Goal: Use online tool/utility: Use online tool/utility

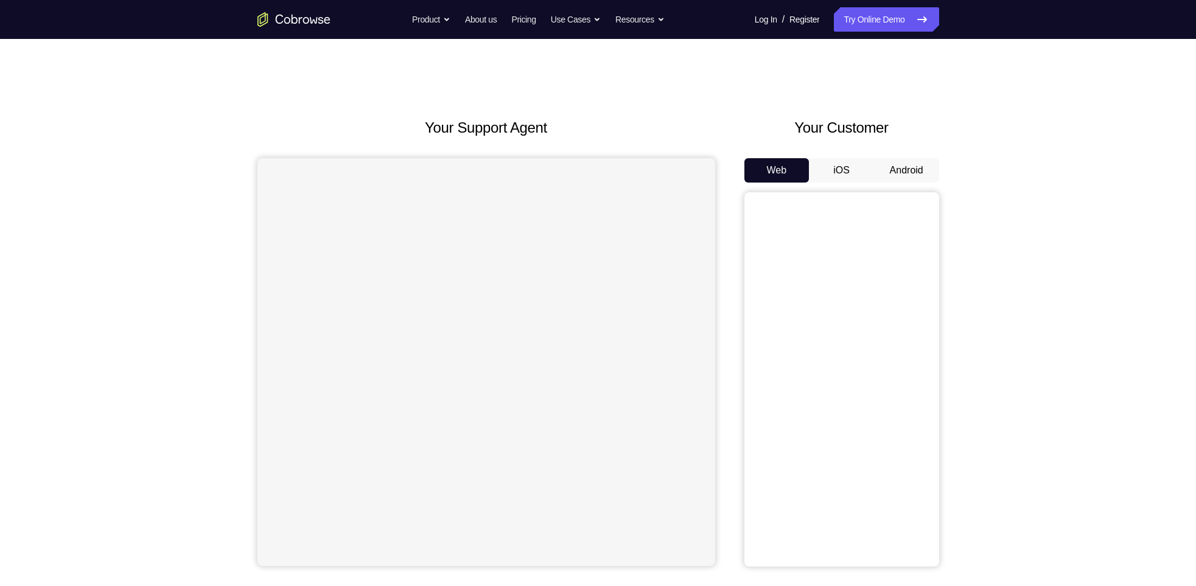
click at [910, 172] on button "Android" at bounding box center [906, 170] width 65 height 24
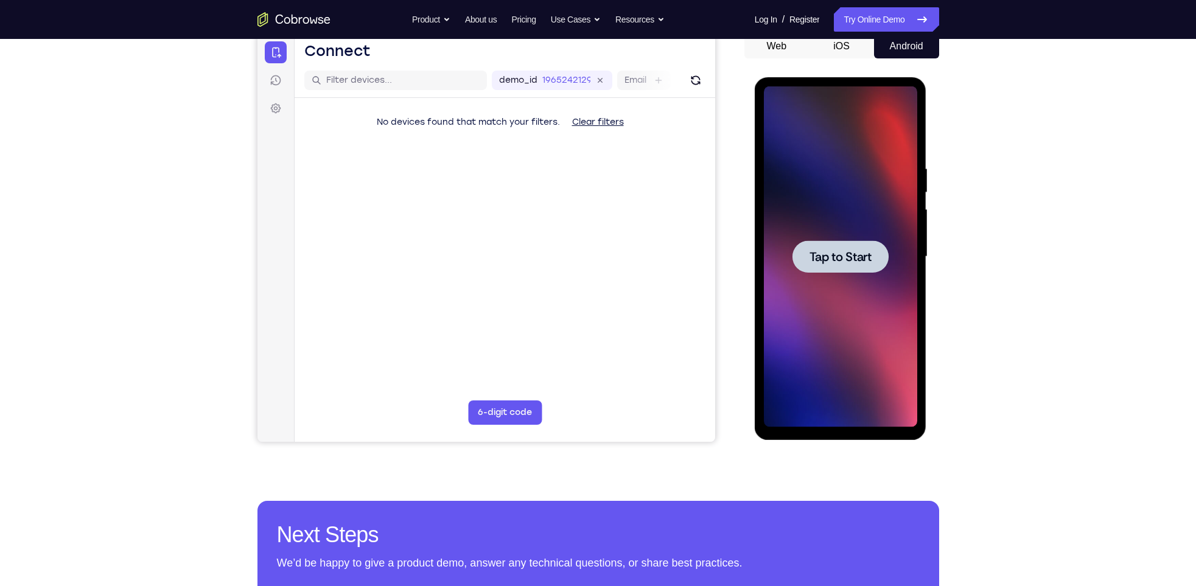
click at [859, 169] on div at bounding box center [840, 256] width 153 height 341
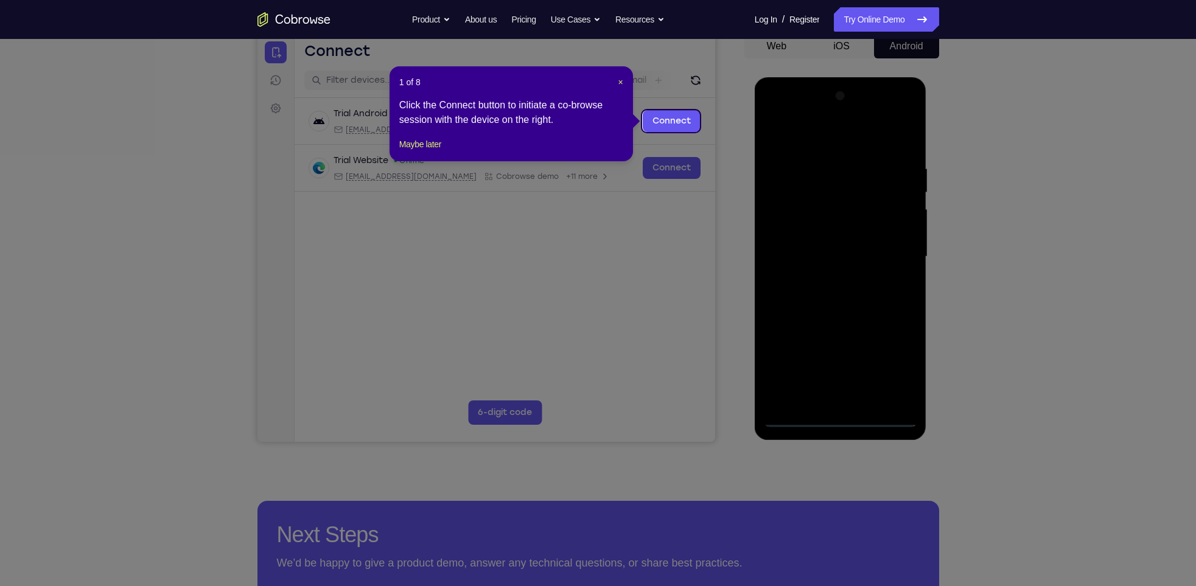
click at [845, 159] on icon at bounding box center [604, 293] width 1209 height 586
click at [623, 77] on div "1 of 8 × Click the Connect button to initiate a co-browse session with the devi…" at bounding box center [510, 113] width 243 height 95
click at [694, 122] on link "Connect" at bounding box center [671, 121] width 58 height 22
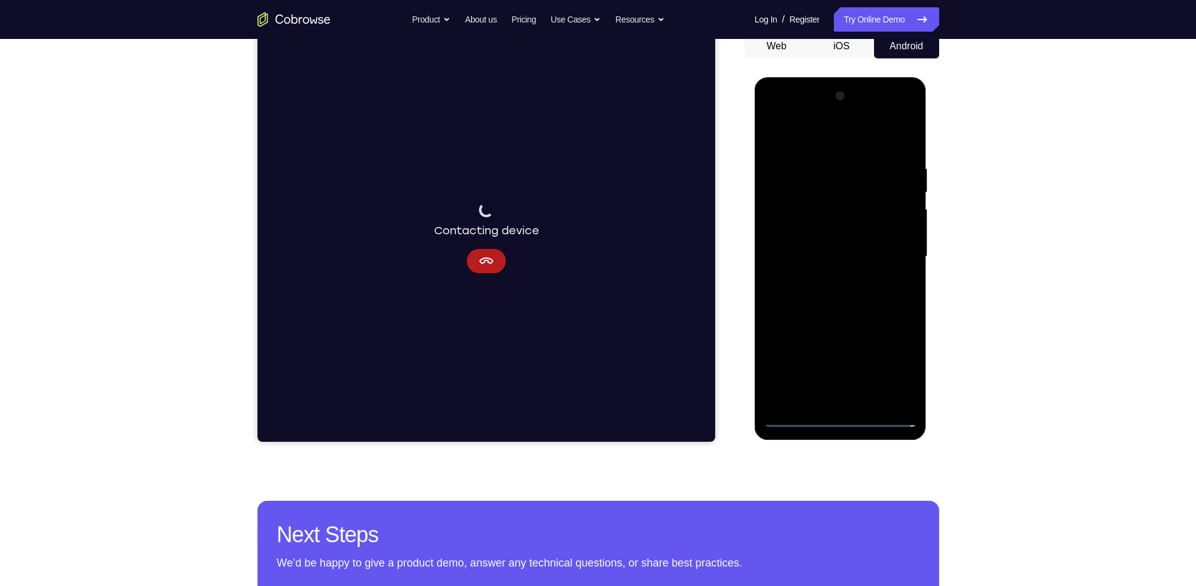
click at [844, 422] on div at bounding box center [840, 256] width 153 height 341
click at [865, 272] on div at bounding box center [840, 256] width 153 height 341
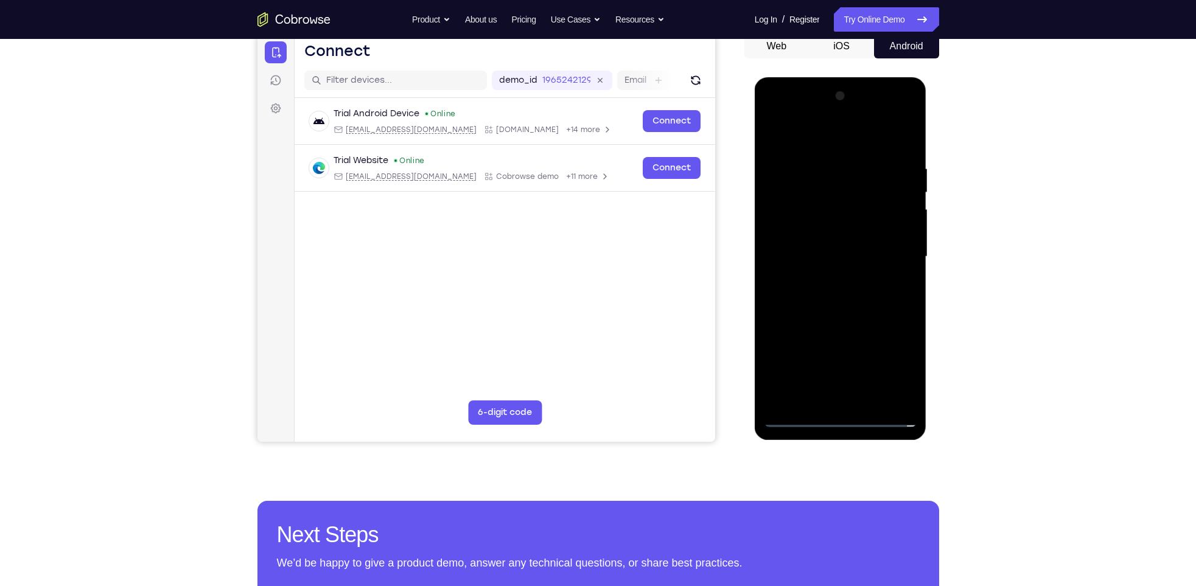
click at [855, 414] on div at bounding box center [840, 256] width 153 height 341
click at [897, 364] on div at bounding box center [840, 256] width 153 height 341
click at [817, 148] on div at bounding box center [840, 256] width 153 height 341
click at [897, 254] on div at bounding box center [840, 256] width 153 height 341
click at [826, 279] on div at bounding box center [840, 256] width 153 height 341
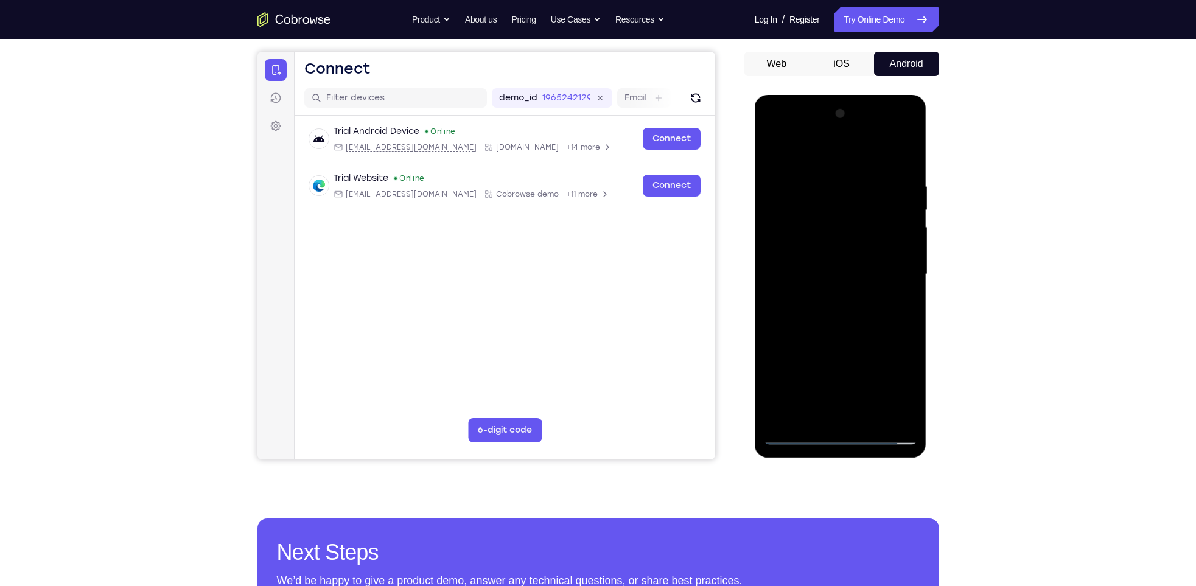
scroll to position [104, 0]
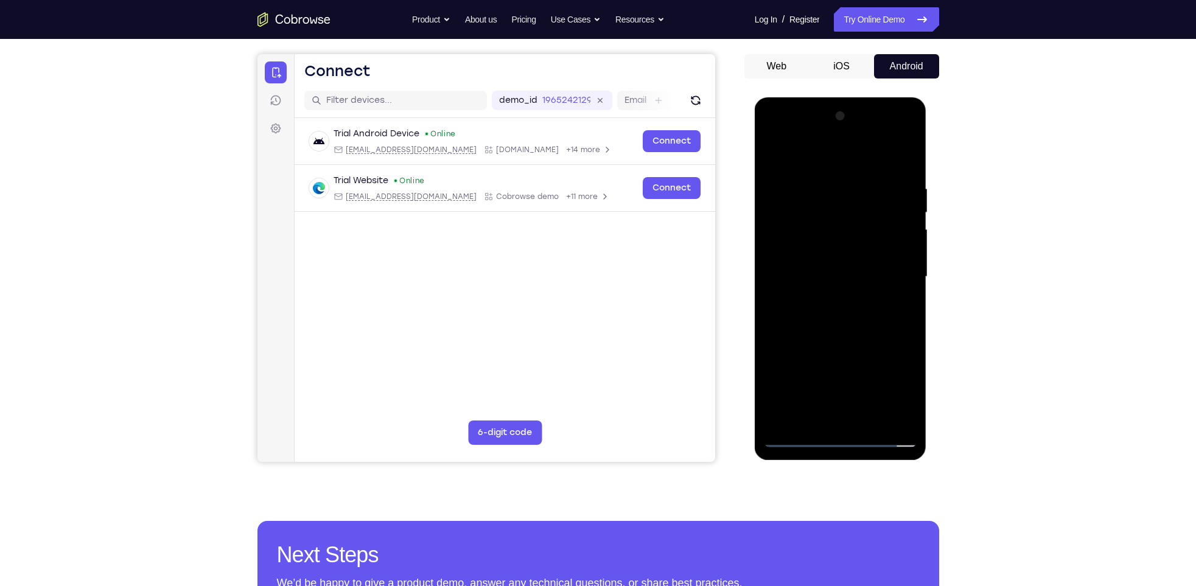
click at [820, 260] on div at bounding box center [840, 276] width 153 height 341
click at [811, 259] on div at bounding box center [840, 276] width 153 height 341
click at [808, 278] on div at bounding box center [840, 276] width 153 height 341
click at [840, 320] on div at bounding box center [840, 276] width 153 height 341
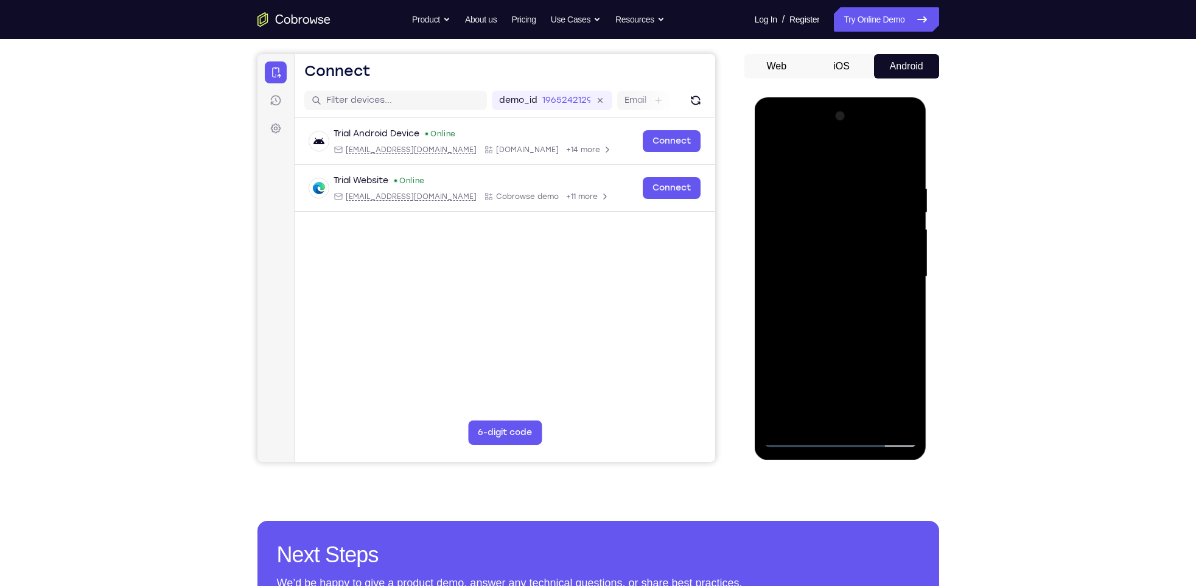
click at [840, 320] on div at bounding box center [840, 276] width 153 height 341
click at [840, 329] on div at bounding box center [840, 276] width 153 height 341
click at [823, 186] on div at bounding box center [840, 276] width 153 height 341
click at [815, 159] on div at bounding box center [840, 276] width 153 height 341
click at [833, 202] on div at bounding box center [840, 276] width 153 height 341
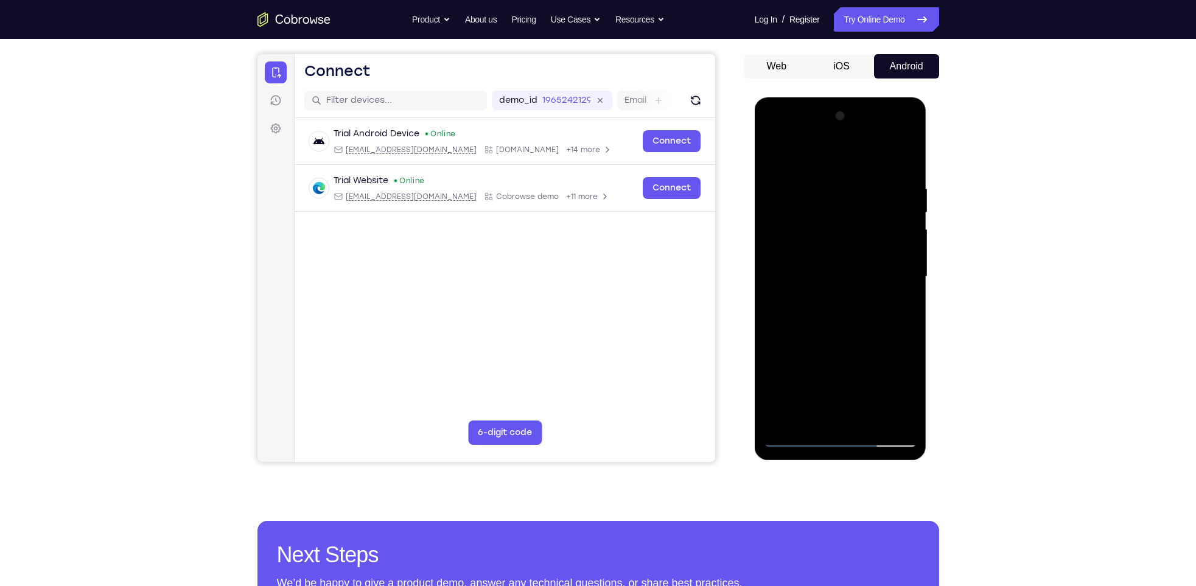
click at [800, 423] on div at bounding box center [840, 276] width 153 height 341
click at [792, 223] on div at bounding box center [840, 276] width 153 height 341
click at [868, 421] on div at bounding box center [840, 276] width 153 height 341
click at [836, 340] on div at bounding box center [840, 276] width 153 height 341
click at [848, 334] on div at bounding box center [840, 276] width 153 height 341
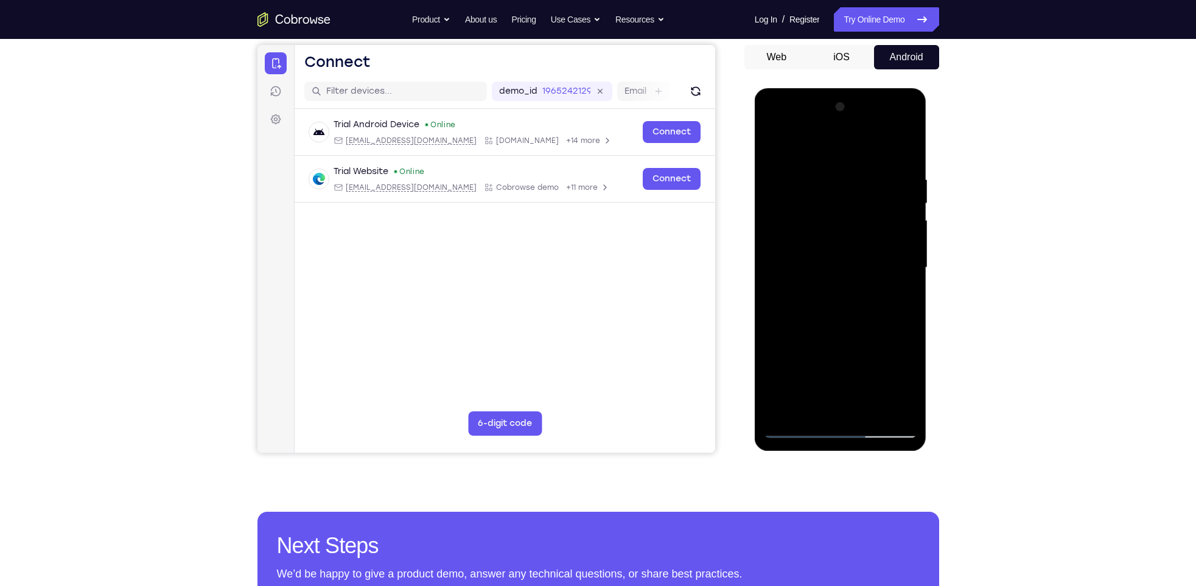
scroll to position [117, 0]
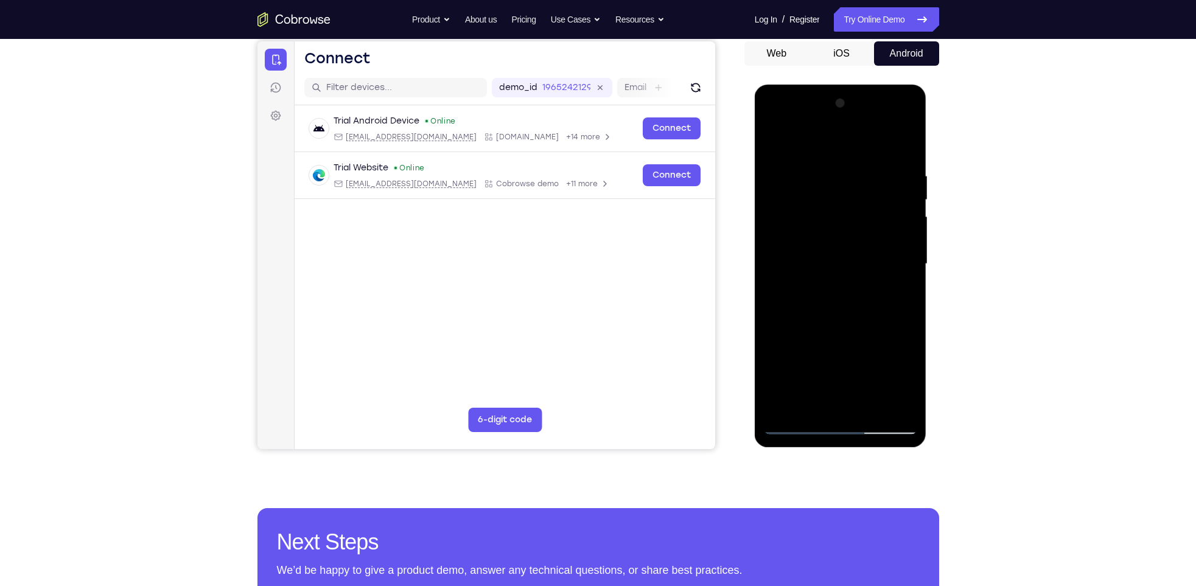
click at [796, 428] on div at bounding box center [840, 264] width 153 height 341
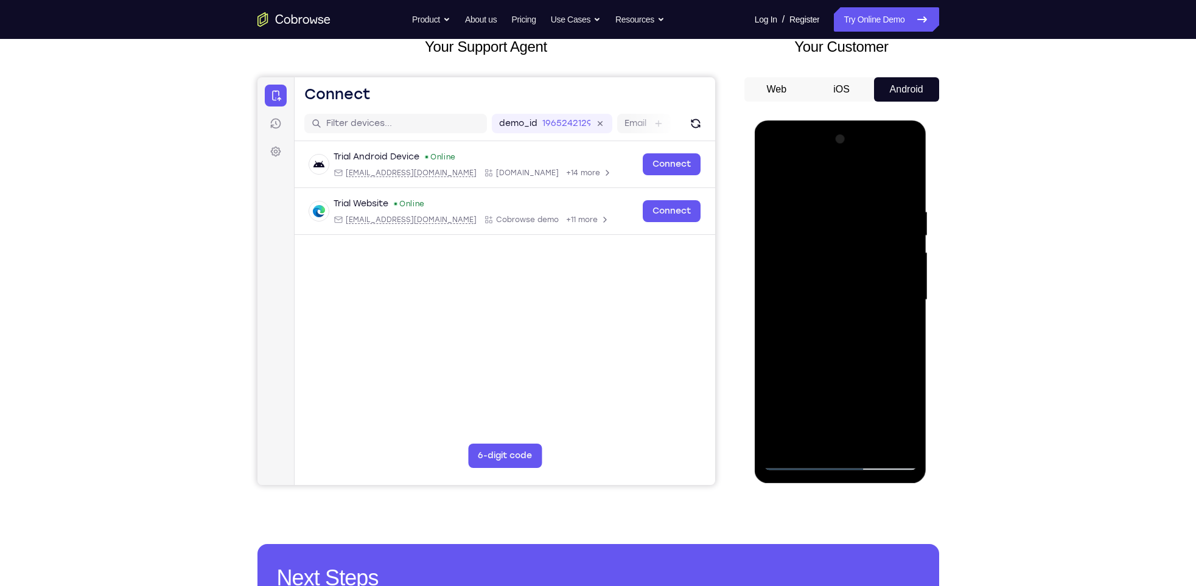
scroll to position [79, 0]
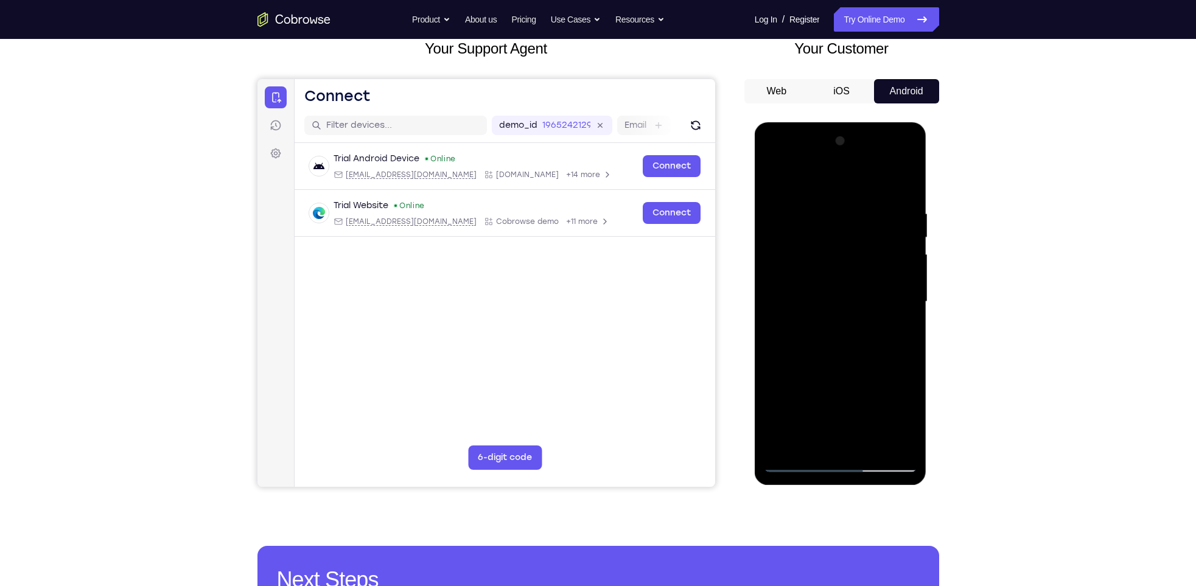
click at [777, 183] on div at bounding box center [840, 301] width 153 height 341
click at [874, 206] on div at bounding box center [840, 301] width 153 height 341
click at [808, 183] on div at bounding box center [840, 301] width 153 height 341
click at [830, 218] on div at bounding box center [840, 301] width 153 height 341
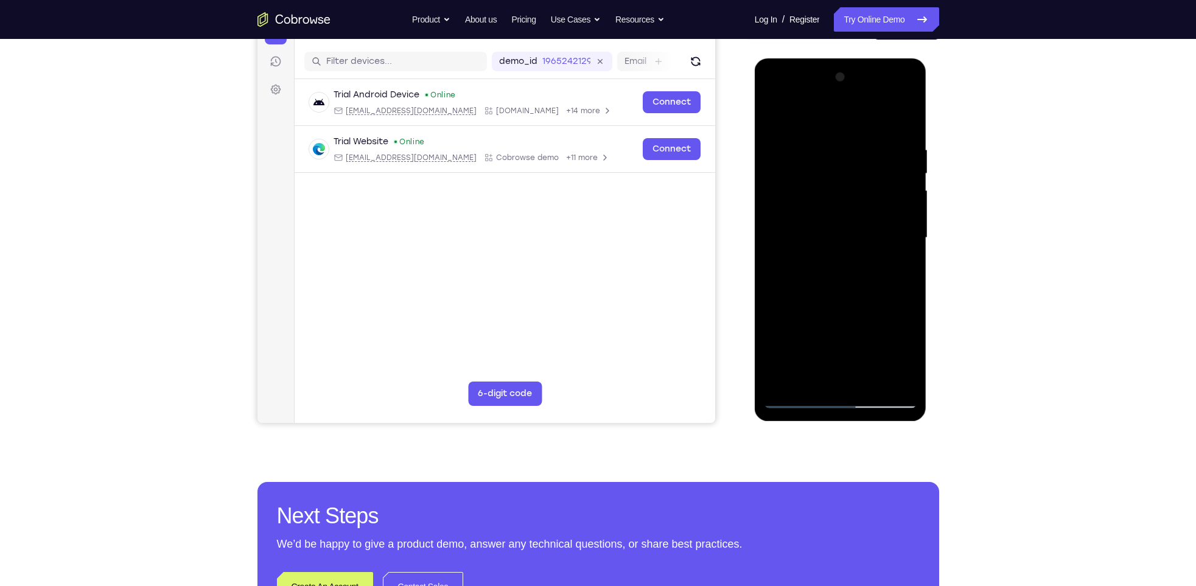
scroll to position [145, 0]
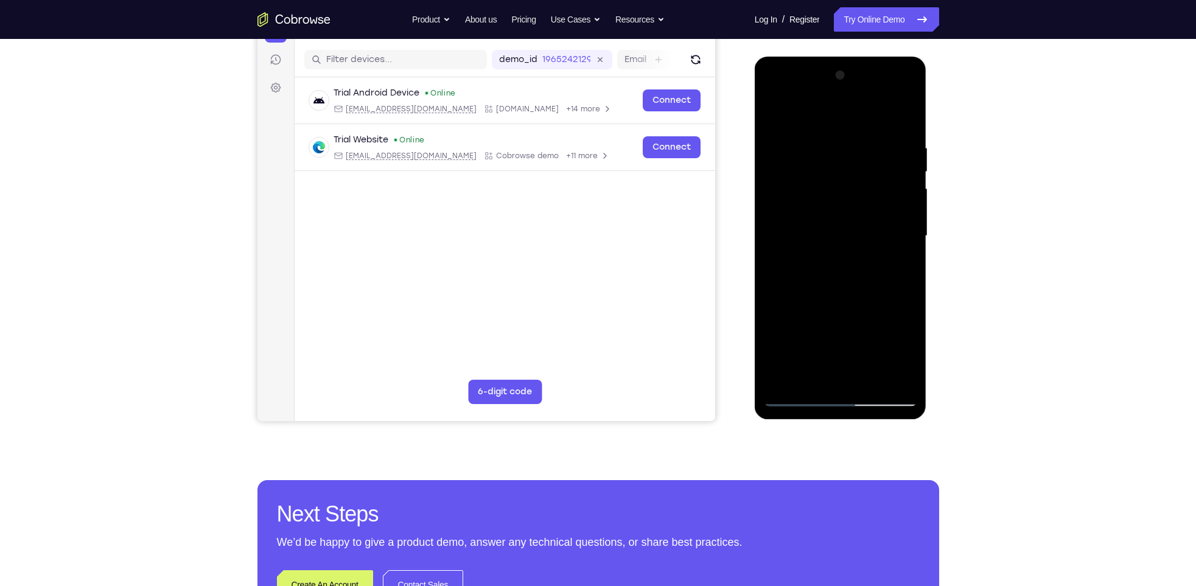
click at [816, 380] on div at bounding box center [840, 236] width 153 height 341
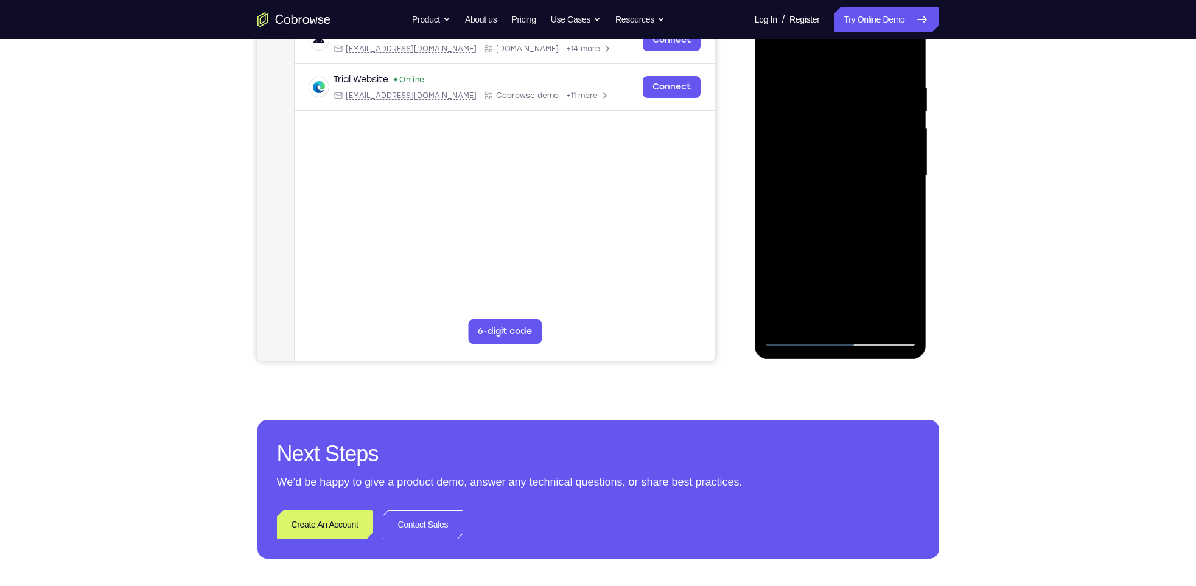
scroll to position [203, 0]
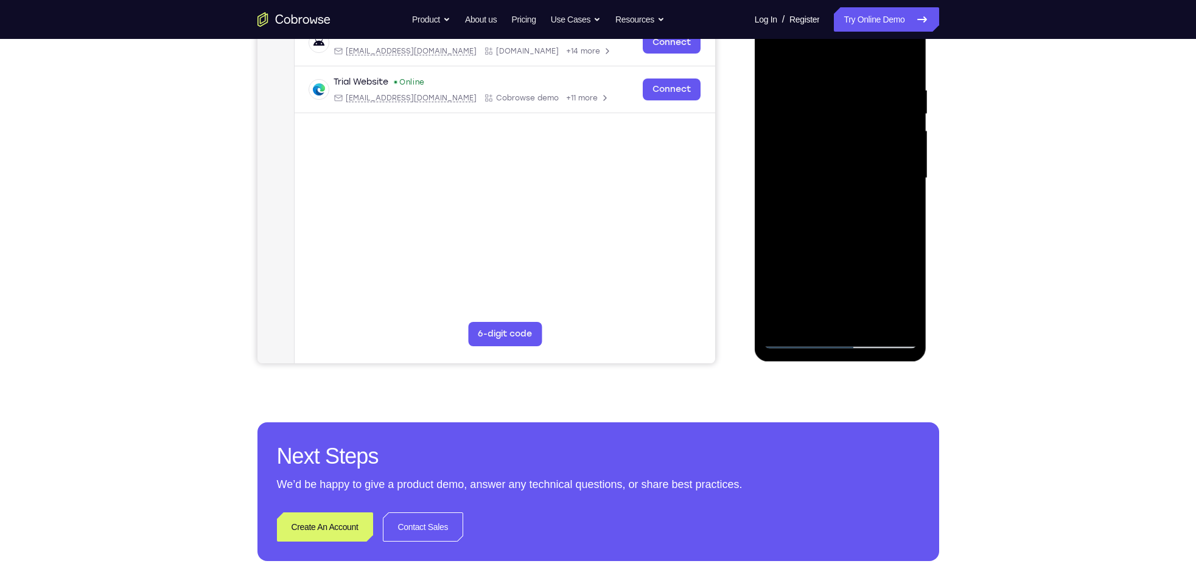
click at [864, 330] on div at bounding box center [840, 178] width 153 height 341
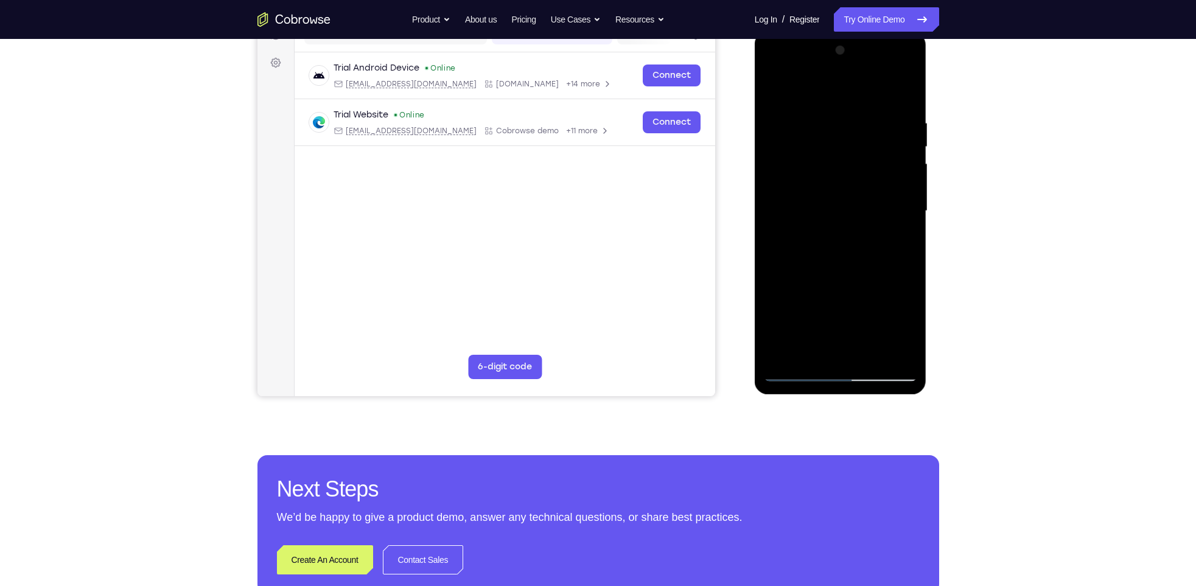
scroll to position [161, 0]
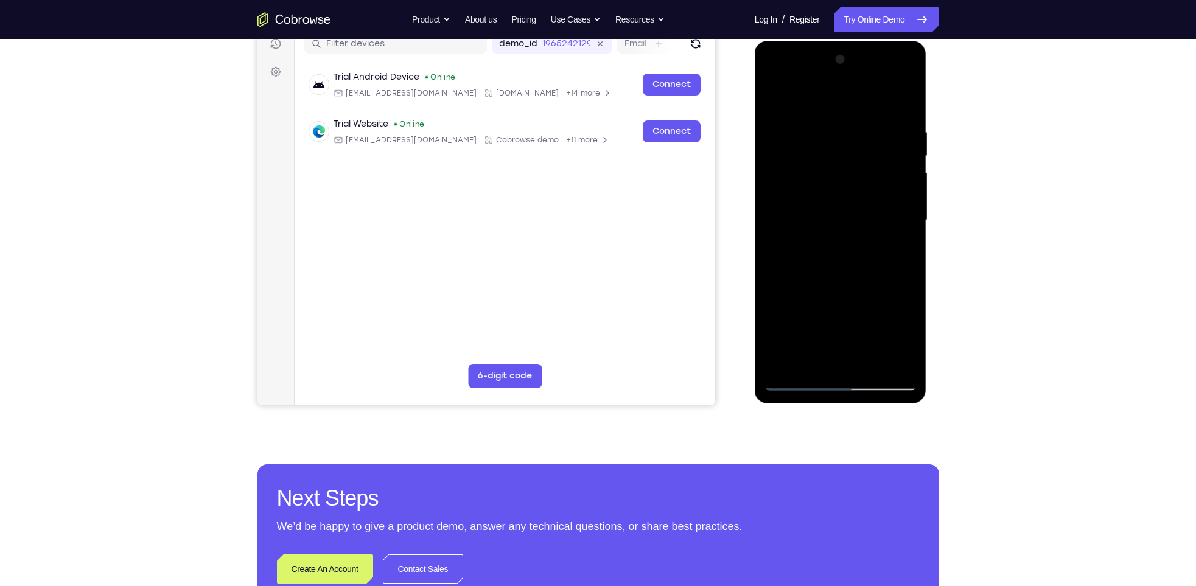
click at [800, 379] on div at bounding box center [840, 220] width 153 height 341
click at [906, 331] on div at bounding box center [840, 220] width 153 height 341
click at [807, 313] on div at bounding box center [840, 220] width 153 height 341
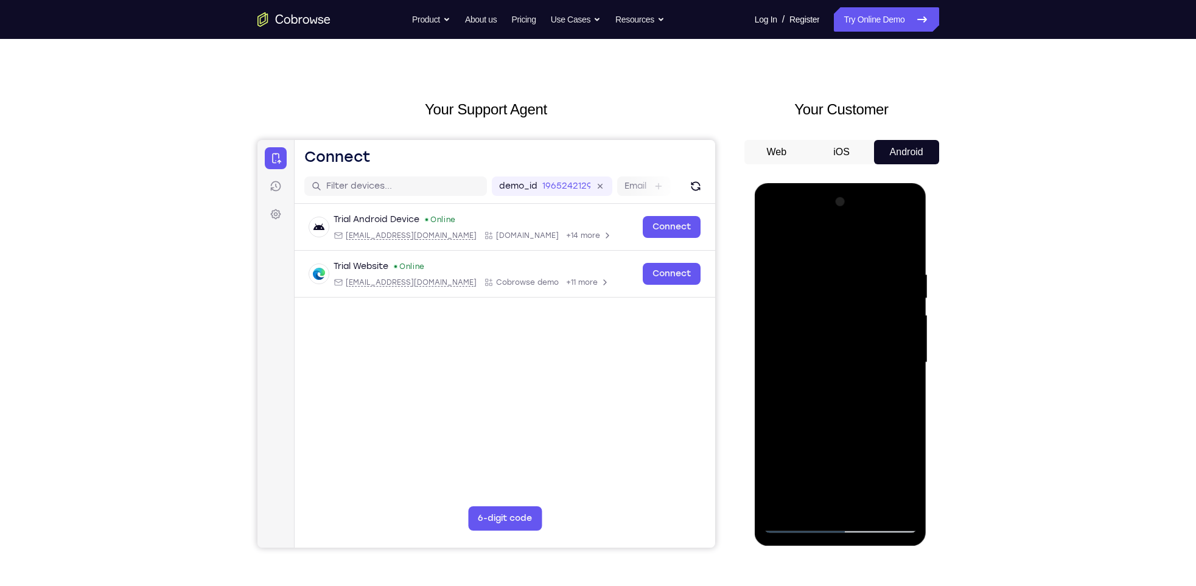
scroll to position [16, 0]
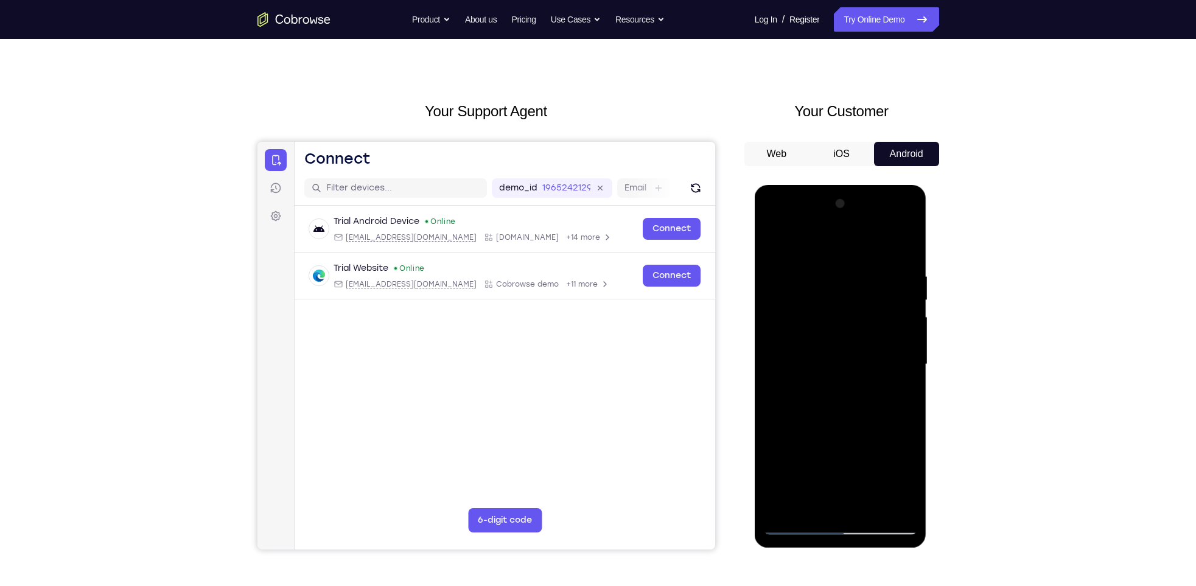
click at [775, 242] on div at bounding box center [840, 364] width 153 height 341
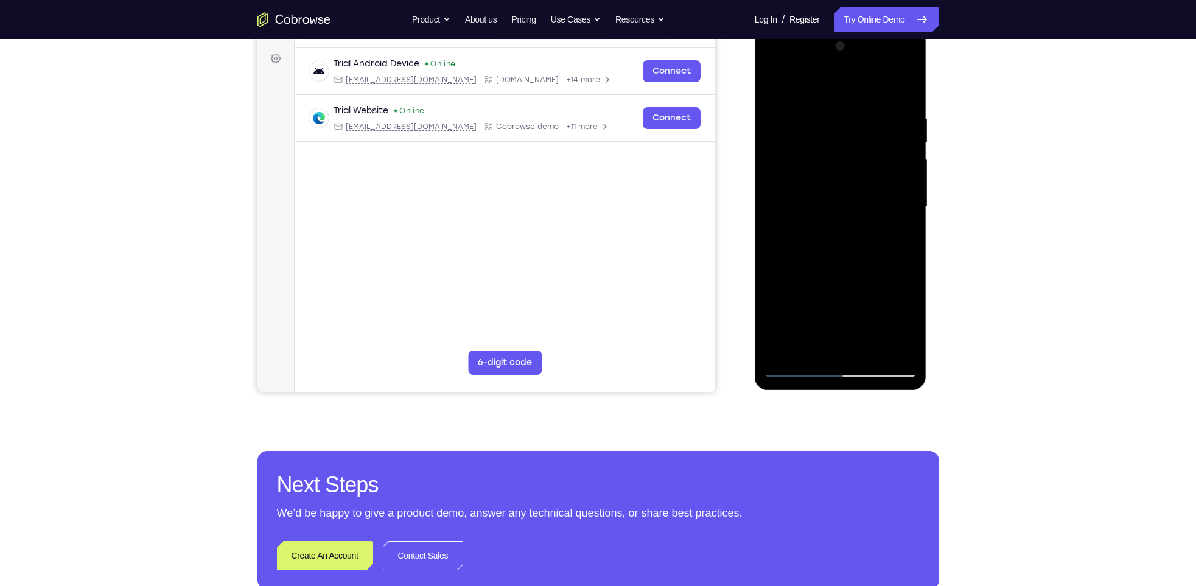
scroll to position [180, 0]
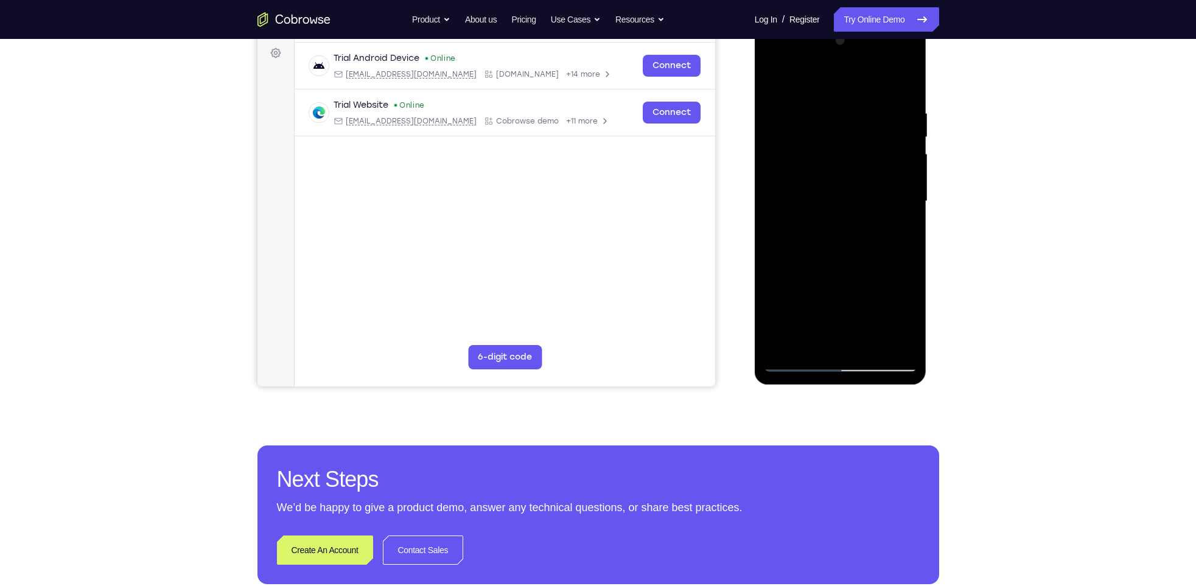
click at [909, 316] on div at bounding box center [840, 201] width 153 height 341
click at [911, 316] on div at bounding box center [840, 201] width 153 height 341
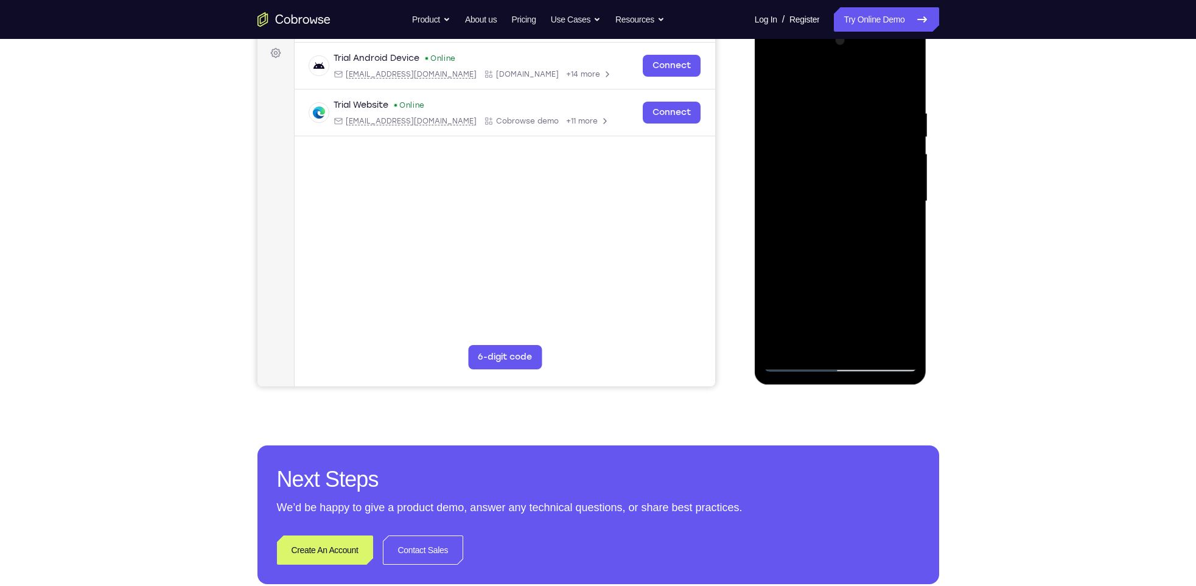
click at [822, 308] on div at bounding box center [840, 201] width 153 height 341
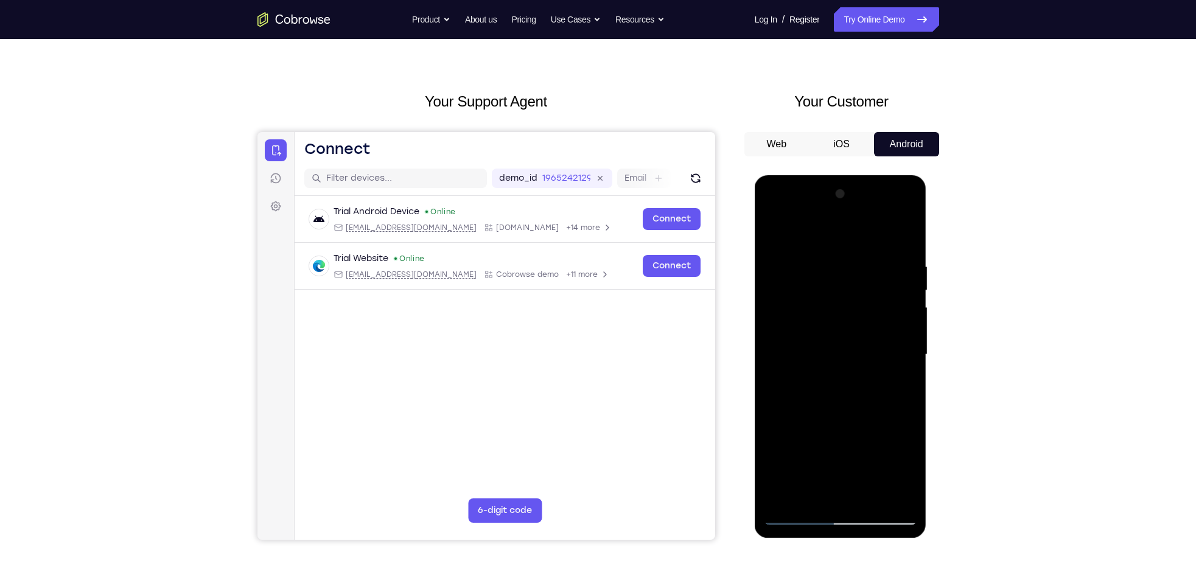
scroll to position [0, 0]
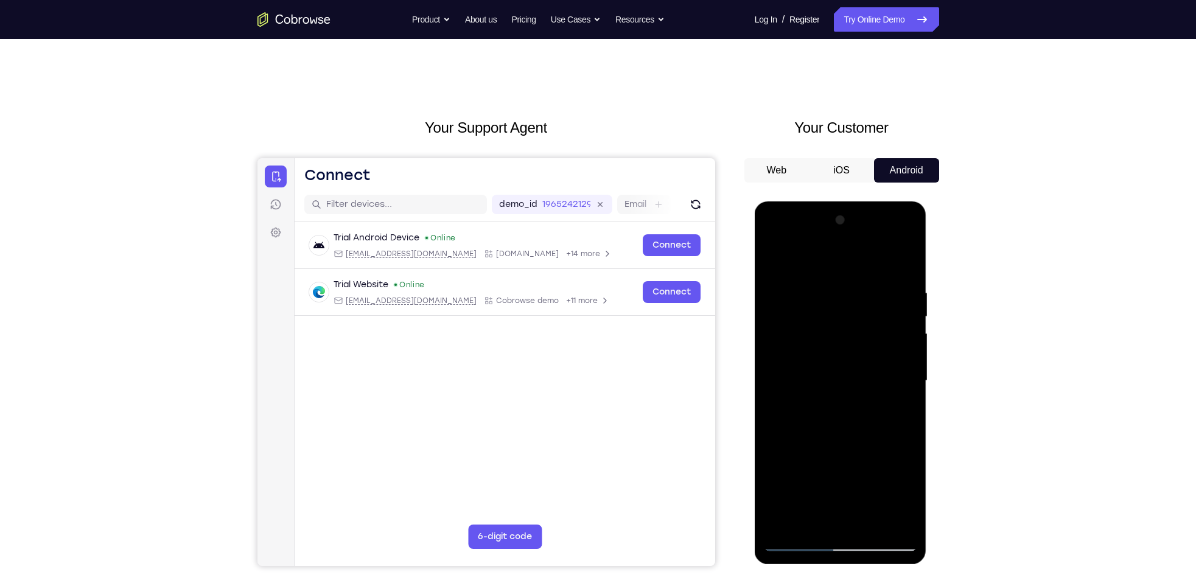
click at [831, 298] on div at bounding box center [840, 381] width 153 height 341
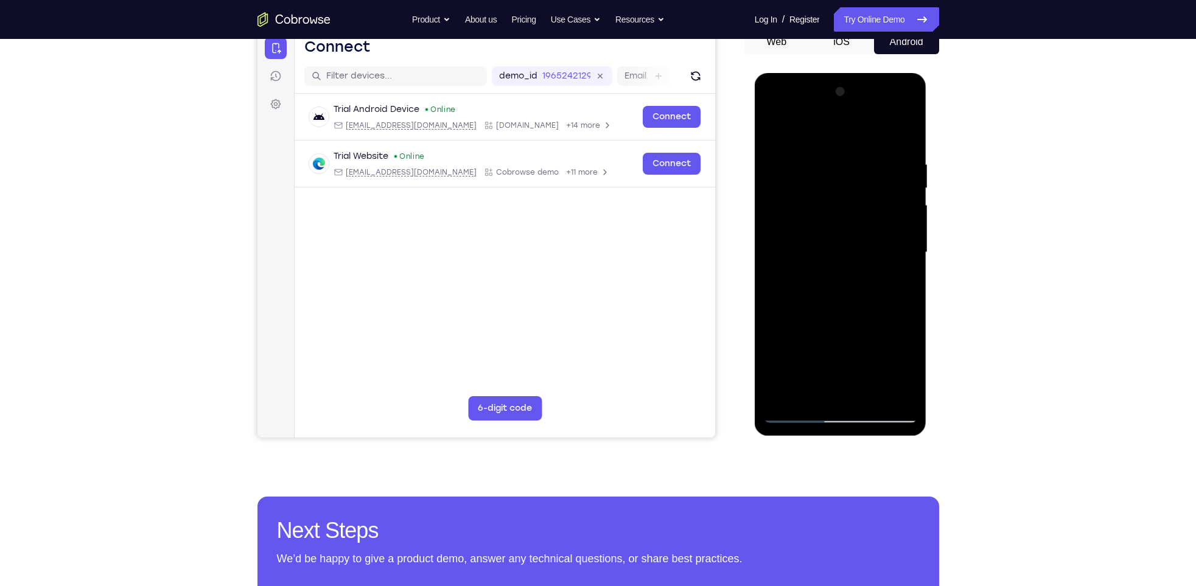
scroll to position [130, 0]
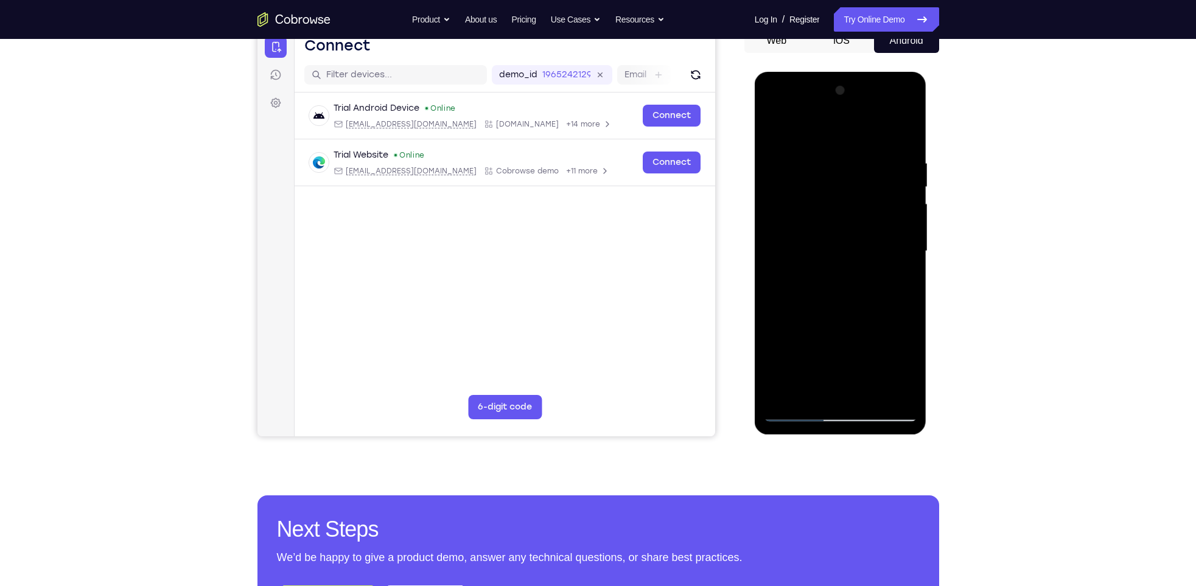
click at [786, 401] on div at bounding box center [840, 251] width 153 height 341
click at [784, 381] on div at bounding box center [840, 251] width 153 height 341
click at [784, 396] on div at bounding box center [840, 251] width 153 height 341
click at [784, 395] on div at bounding box center [840, 251] width 153 height 341
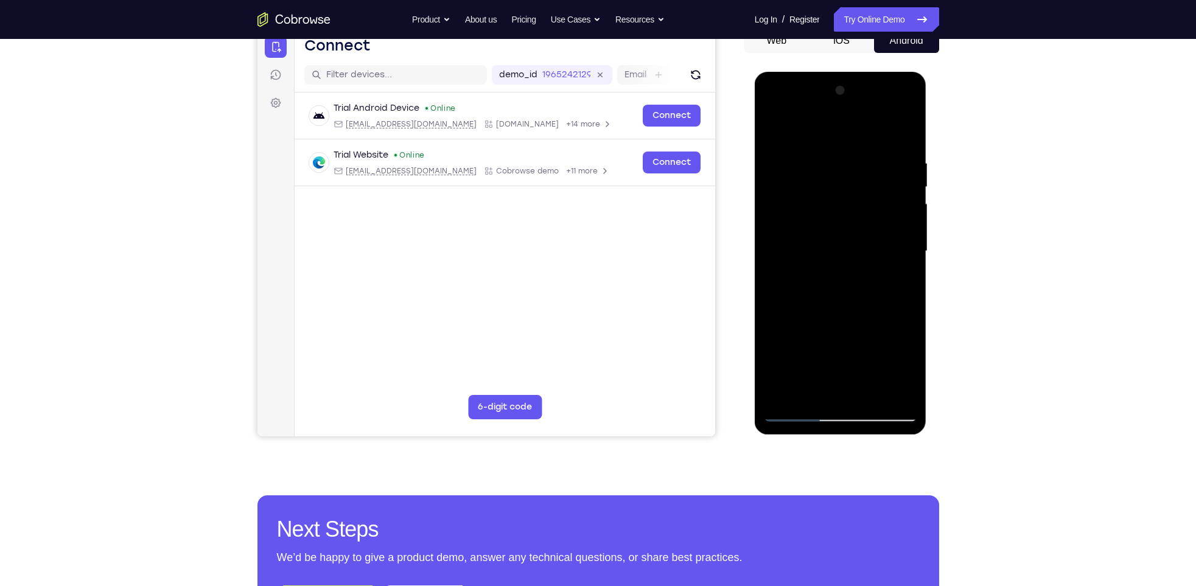
click at [784, 395] on div at bounding box center [840, 251] width 153 height 341
drag, startPoint x: 847, startPoint y: 188, endPoint x: 820, endPoint y: 357, distance: 171.3
click at [820, 357] on div at bounding box center [840, 251] width 153 height 341
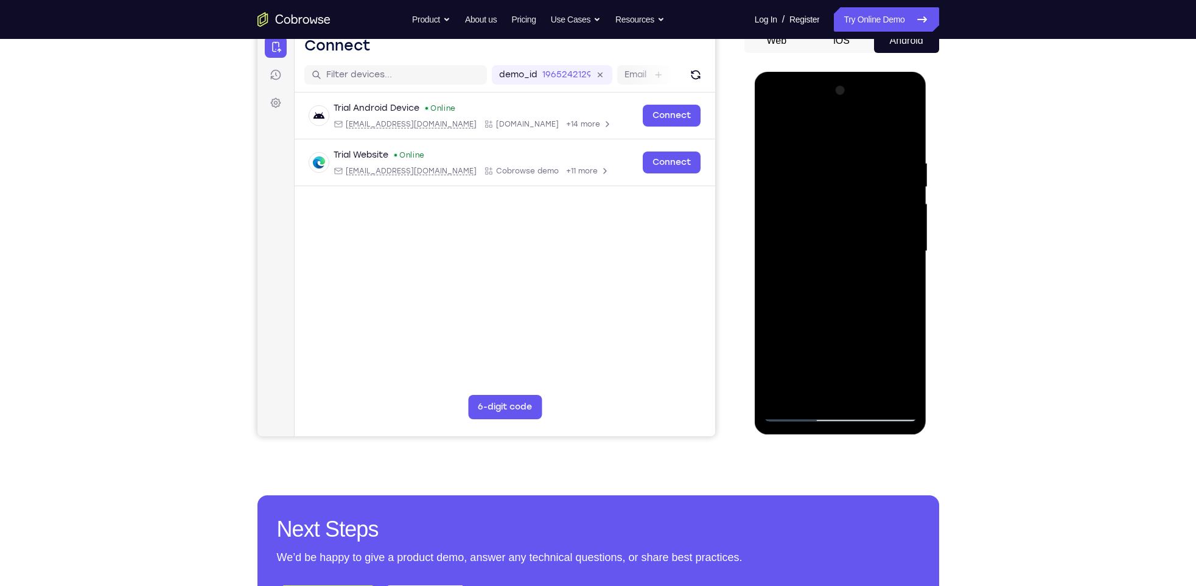
click at [815, 392] on div at bounding box center [840, 251] width 153 height 341
click at [819, 130] on div at bounding box center [840, 251] width 153 height 341
click at [803, 242] on div at bounding box center [840, 251] width 153 height 341
click at [802, 209] on div at bounding box center [840, 251] width 153 height 341
click at [778, 131] on div at bounding box center [840, 251] width 153 height 341
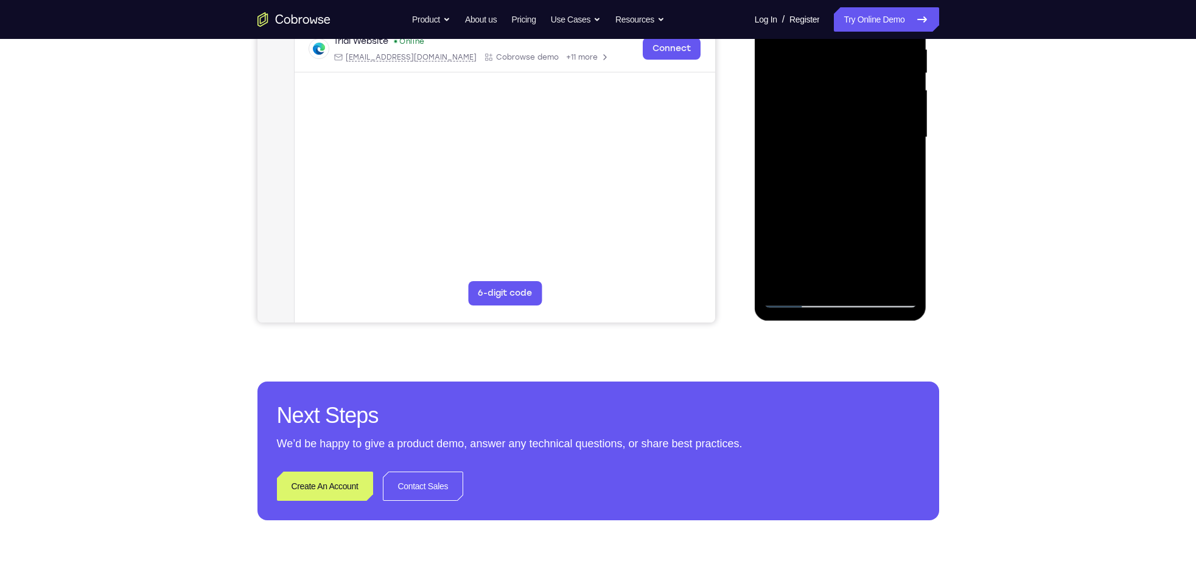
scroll to position [248, 0]
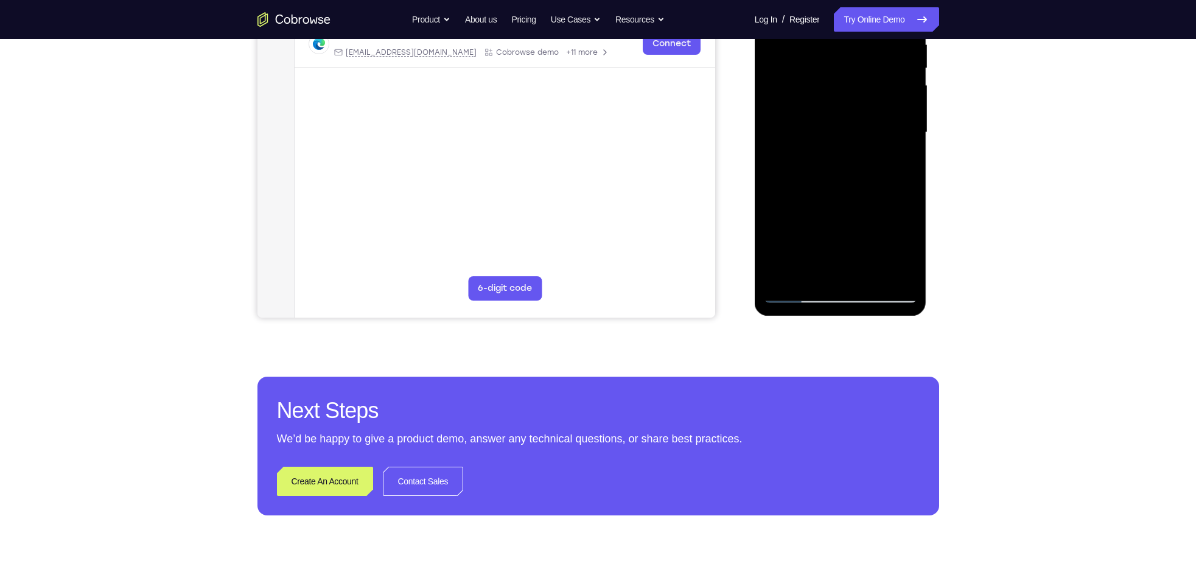
click at [784, 280] on div at bounding box center [840, 132] width 153 height 341
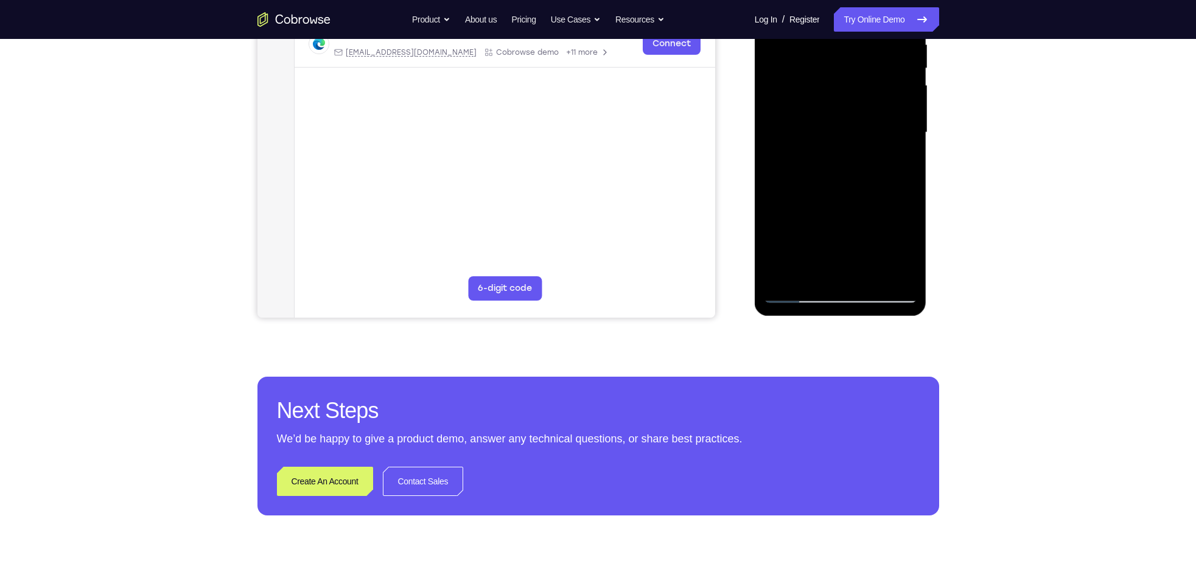
click at [910, 167] on div at bounding box center [840, 132] width 153 height 341
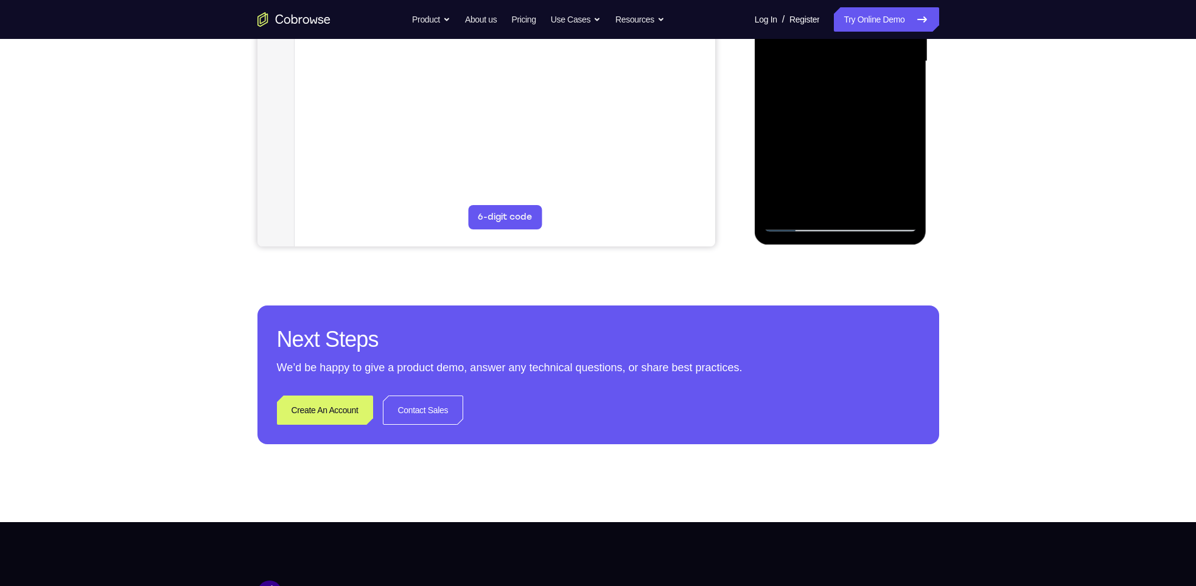
scroll to position [322, 0]
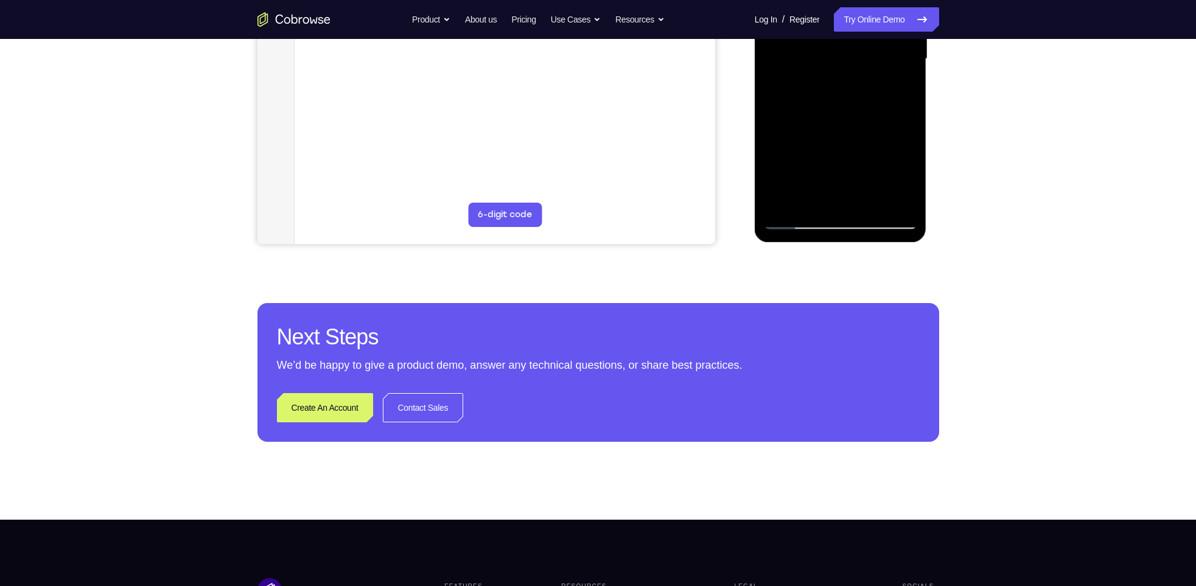
click at [772, 173] on div at bounding box center [840, 59] width 153 height 341
click at [776, 204] on div at bounding box center [840, 59] width 153 height 341
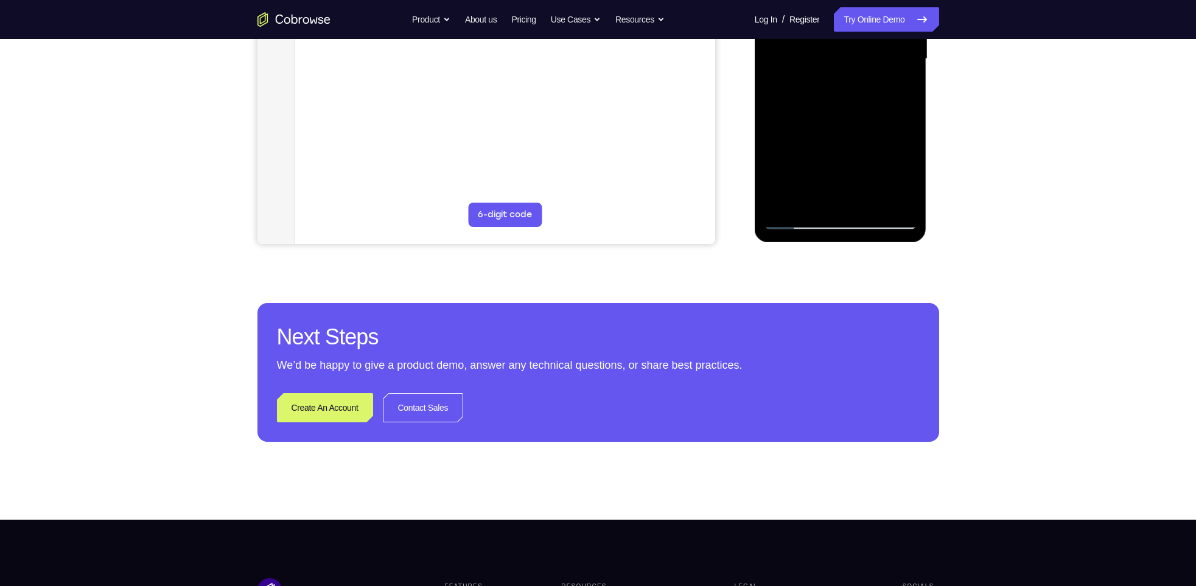
drag, startPoint x: 835, startPoint y: 128, endPoint x: 822, endPoint y: 254, distance: 126.7
click at [822, 245] on html "Online web based iOS Simulators and Android Emulators. Run iPhone, iPad, Mobile…" at bounding box center [841, 62] width 173 height 365
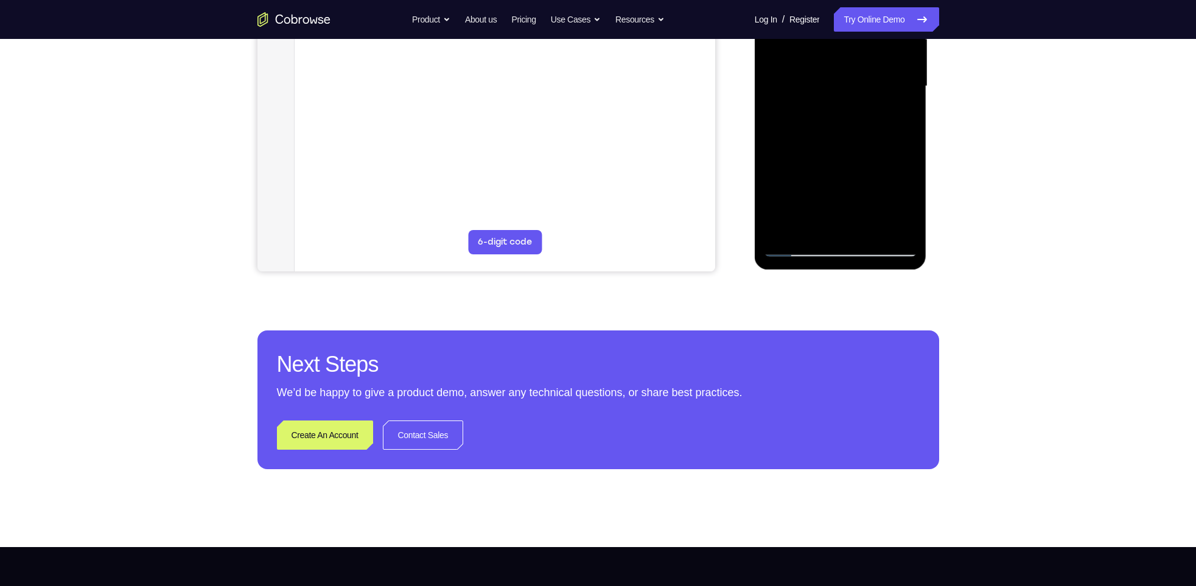
scroll to position [294, 0]
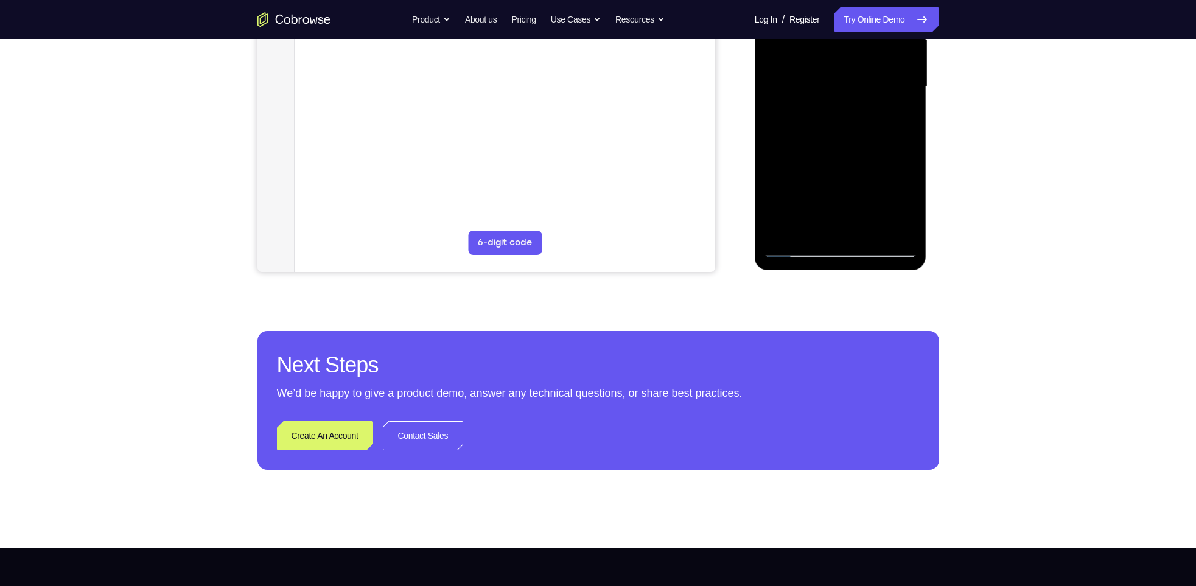
click at [871, 231] on div at bounding box center [840, 87] width 153 height 341
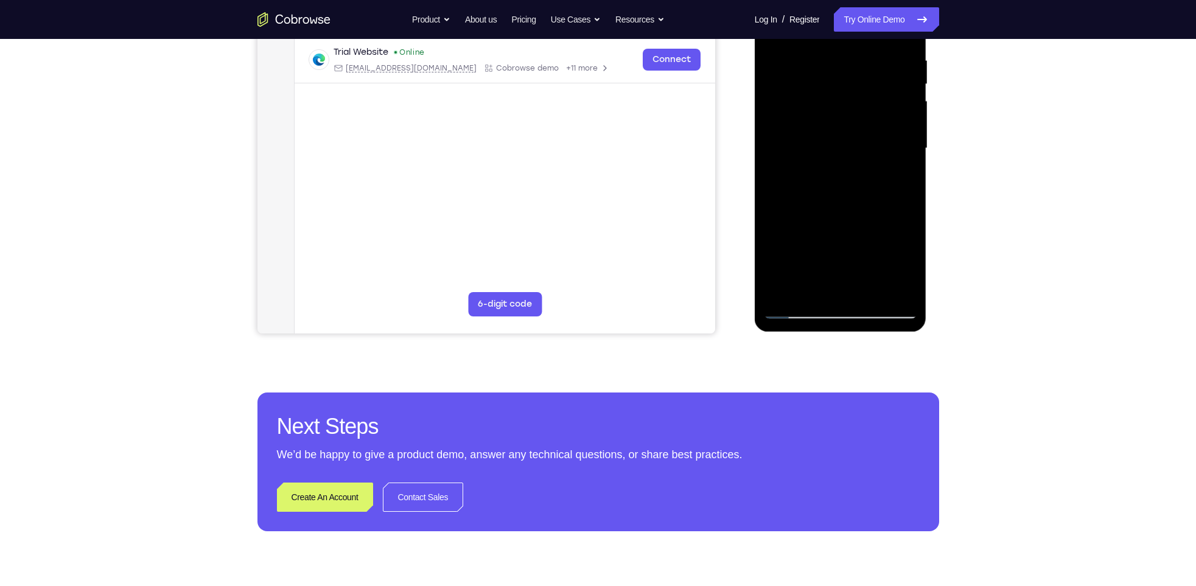
scroll to position [232, 0]
